Goal: Transaction & Acquisition: Download file/media

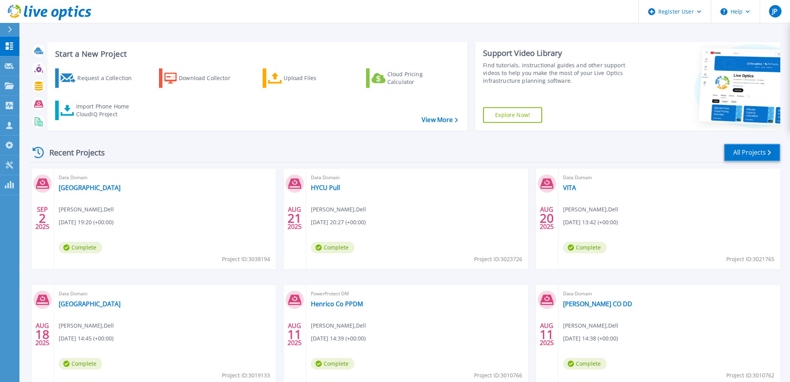
click at [755, 152] on link "All Projects" at bounding box center [752, 152] width 56 height 17
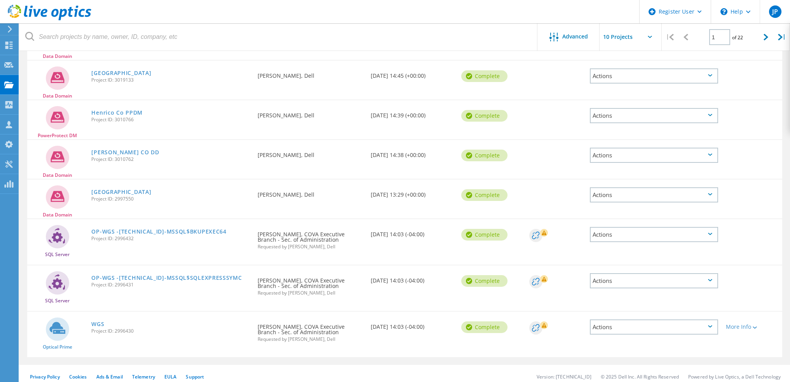
scroll to position [208, 0]
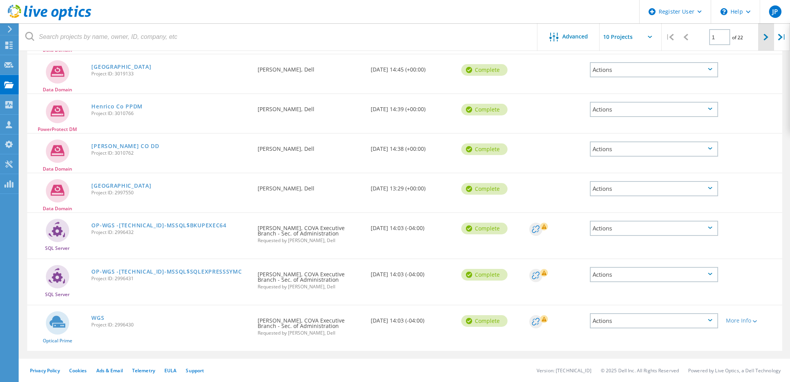
click at [767, 37] on icon at bounding box center [766, 37] width 5 height 7
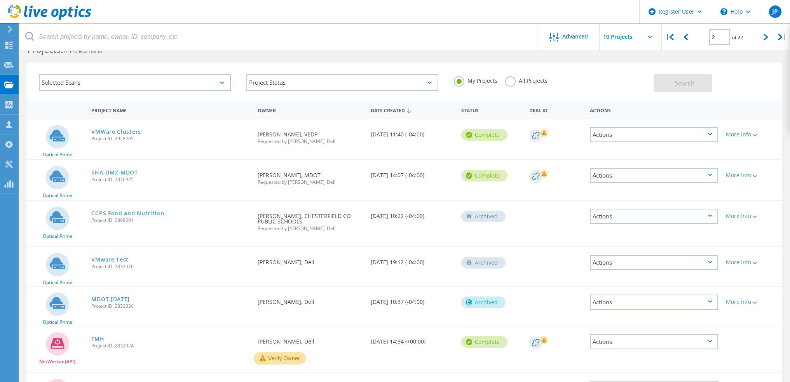
scroll to position [218, 0]
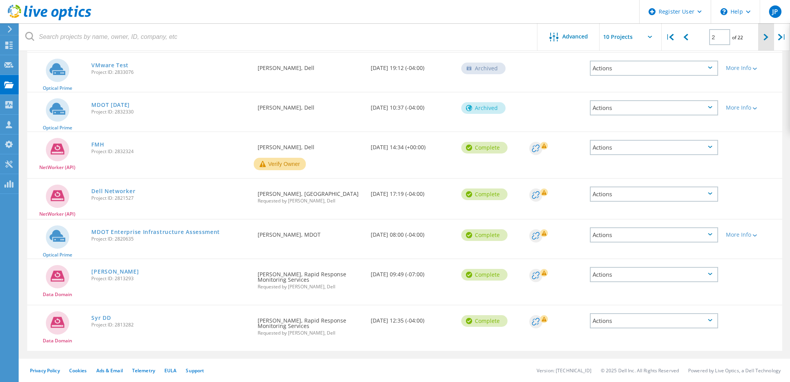
click at [763, 37] on div at bounding box center [766, 37] width 16 height 28
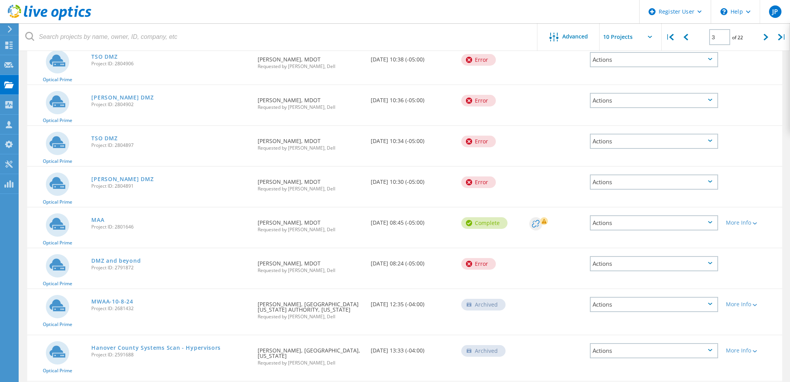
scroll to position [33, 0]
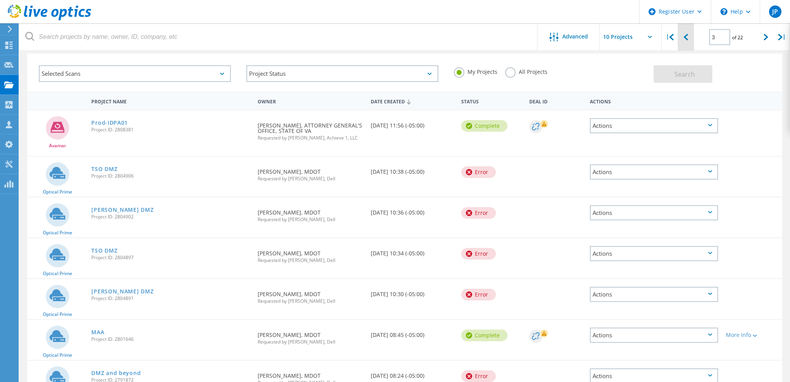
click at [688, 38] on icon at bounding box center [686, 37] width 5 height 7
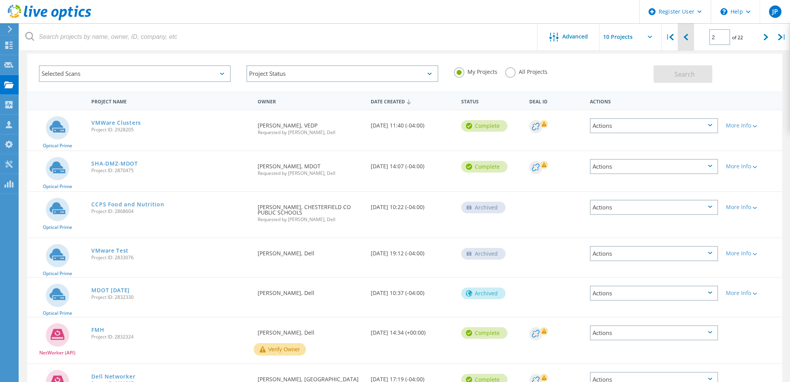
click at [688, 38] on icon at bounding box center [686, 37] width 5 height 7
type input "1"
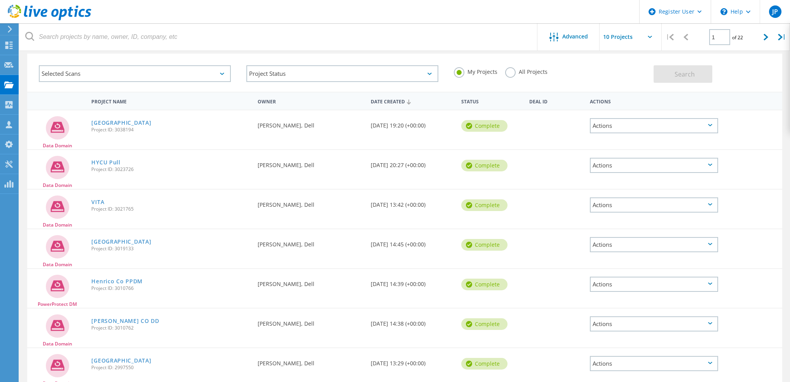
scroll to position [0, 0]
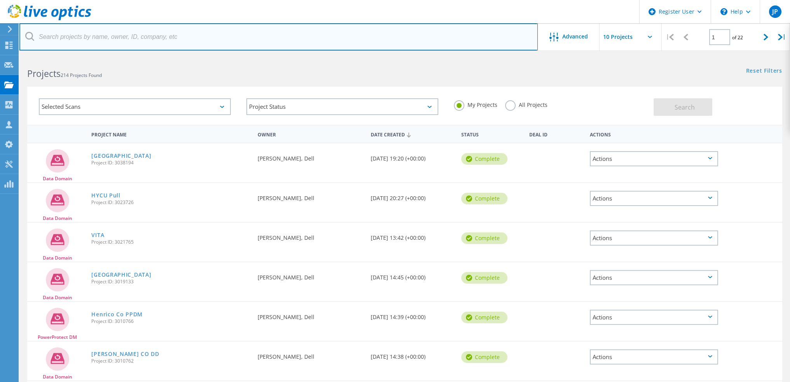
click at [166, 35] on input "text" at bounding box center [278, 36] width 519 height 27
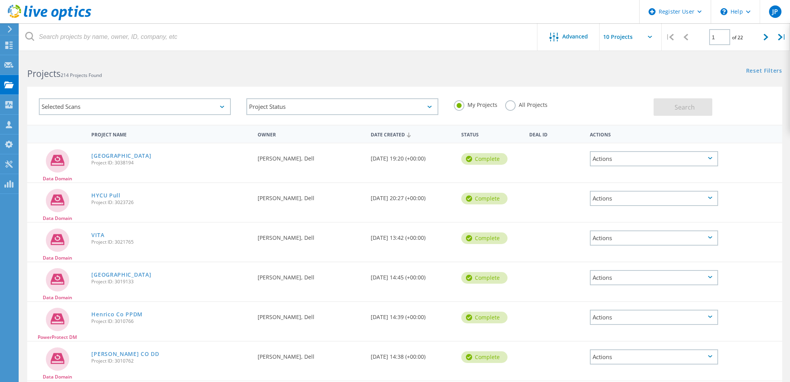
click at [117, 56] on div "Register User \n Help Explore Helpful Articles Contact Support JP Dell User Jos…" at bounding box center [395, 323] width 790 height 534
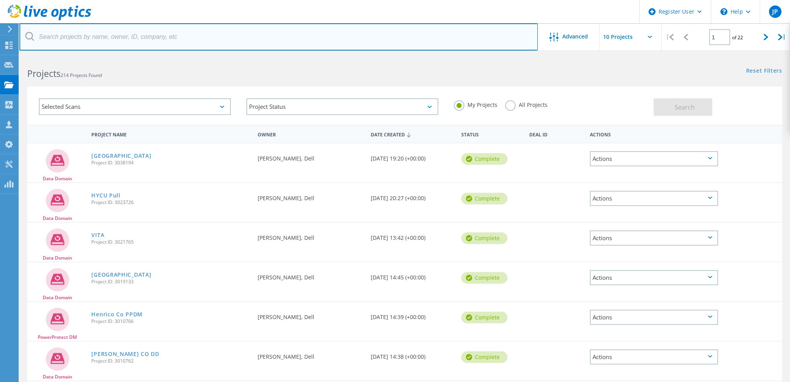
click at [115, 34] on input "text" at bounding box center [278, 36] width 519 height 27
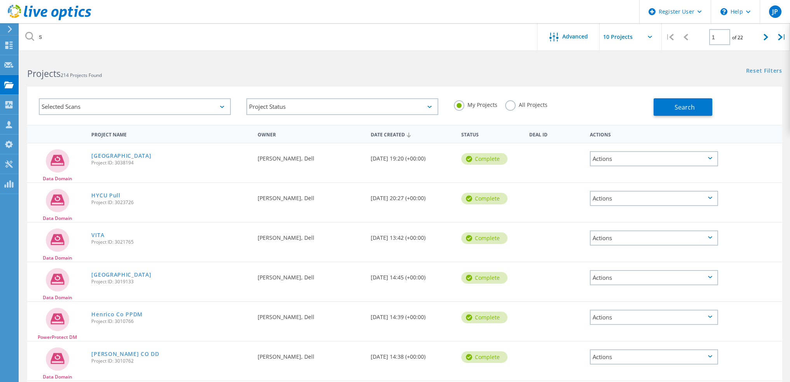
drag, startPoint x: 136, startPoint y: 65, endPoint x: 137, endPoint y: 57, distance: 8.2
click at [138, 64] on div "Projects 214 Projects Found" at bounding box center [211, 66] width 385 height 21
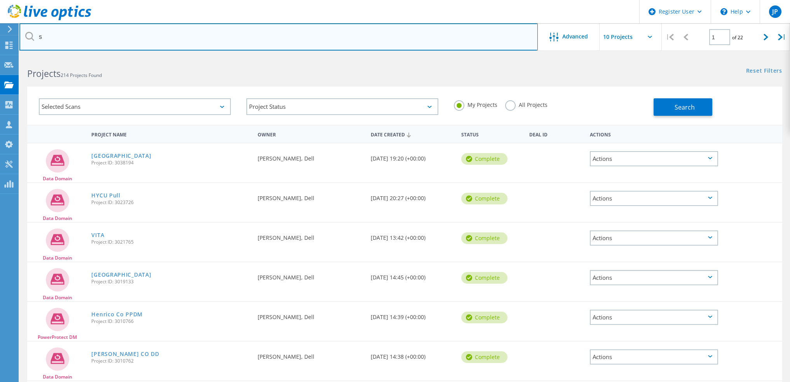
click at [135, 48] on input "s" at bounding box center [278, 36] width 519 height 27
type input "s"
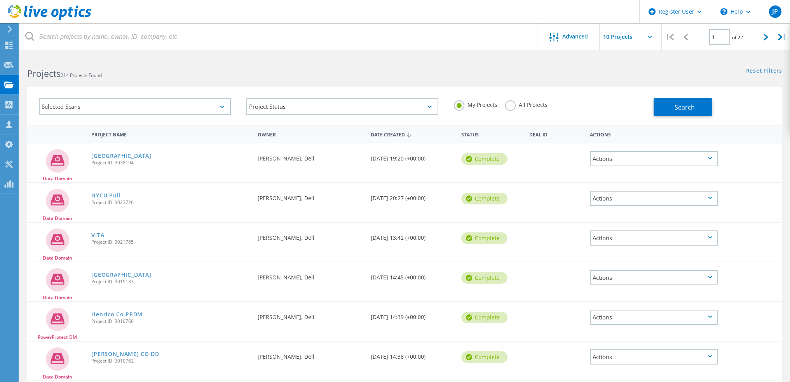
click at [500, 83] on div "Selected Scans Project Status In Progress Complete Published Anonymous Archived…" at bounding box center [404, 101] width 771 height 48
click at [515, 104] on label "All Projects" at bounding box center [526, 103] width 42 height 7
click at [0, 0] on input "All Projects" at bounding box center [0, 0] width 0 height 0
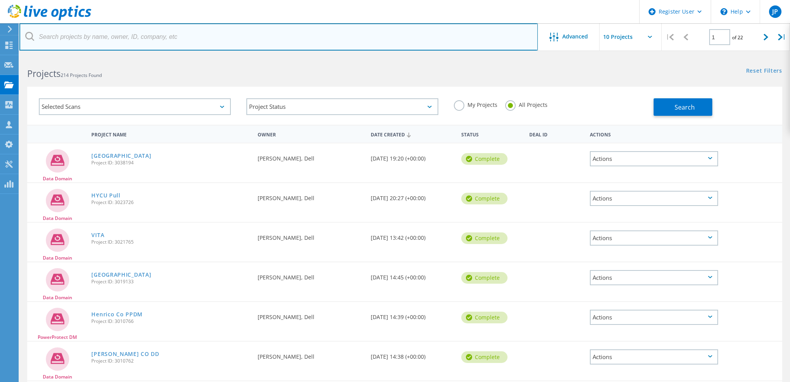
click at [296, 42] on input "text" at bounding box center [278, 36] width 519 height 27
type input "s"
type input "scott.polo@rva.gov"
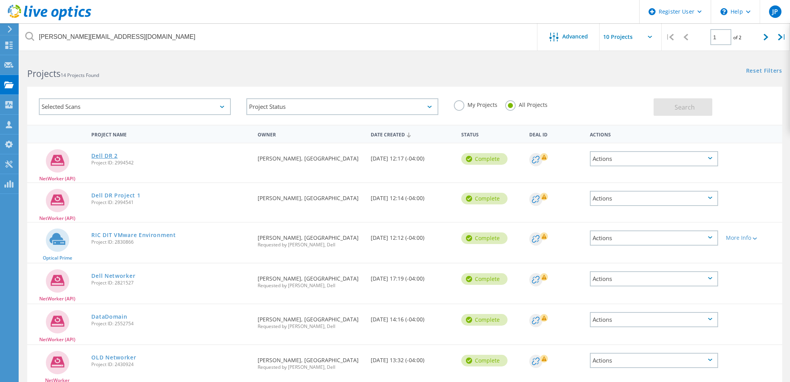
click at [107, 155] on link "Dell DR 2" at bounding box center [104, 155] width 26 height 5
click at [113, 197] on link "Dell DR Project 1" at bounding box center [115, 195] width 49 height 5
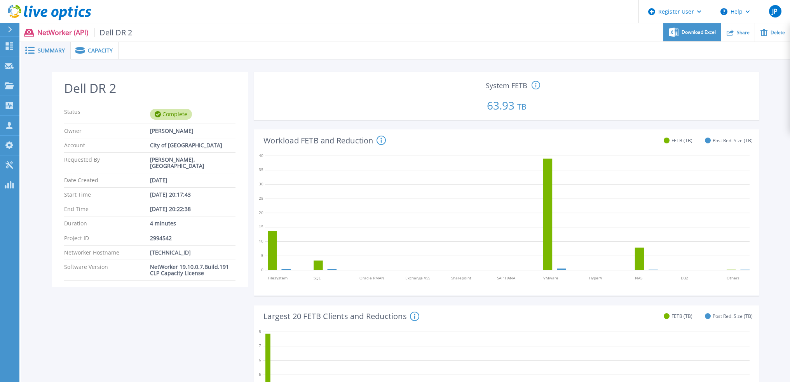
click at [691, 33] on span "Download Excel" at bounding box center [699, 32] width 34 height 5
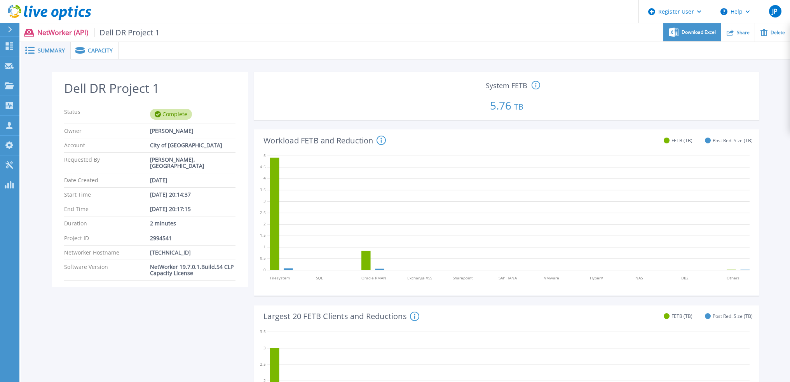
click at [709, 31] on span "Download Excel" at bounding box center [699, 32] width 34 height 5
